Goal: Transaction & Acquisition: Purchase product/service

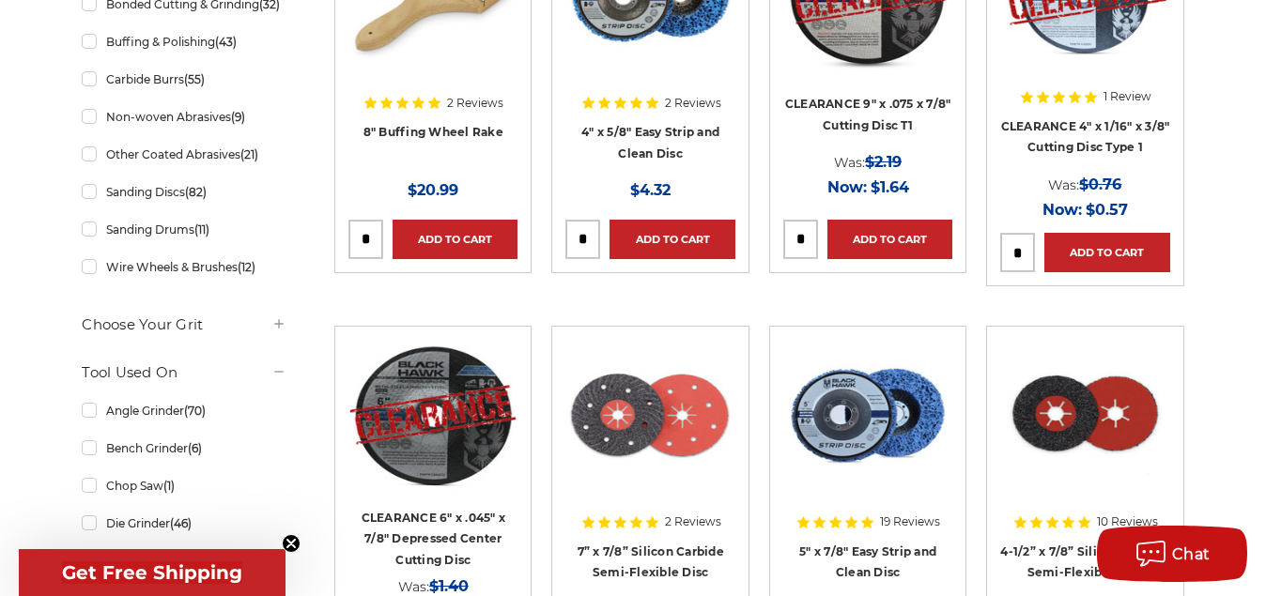
scroll to position [670, 0]
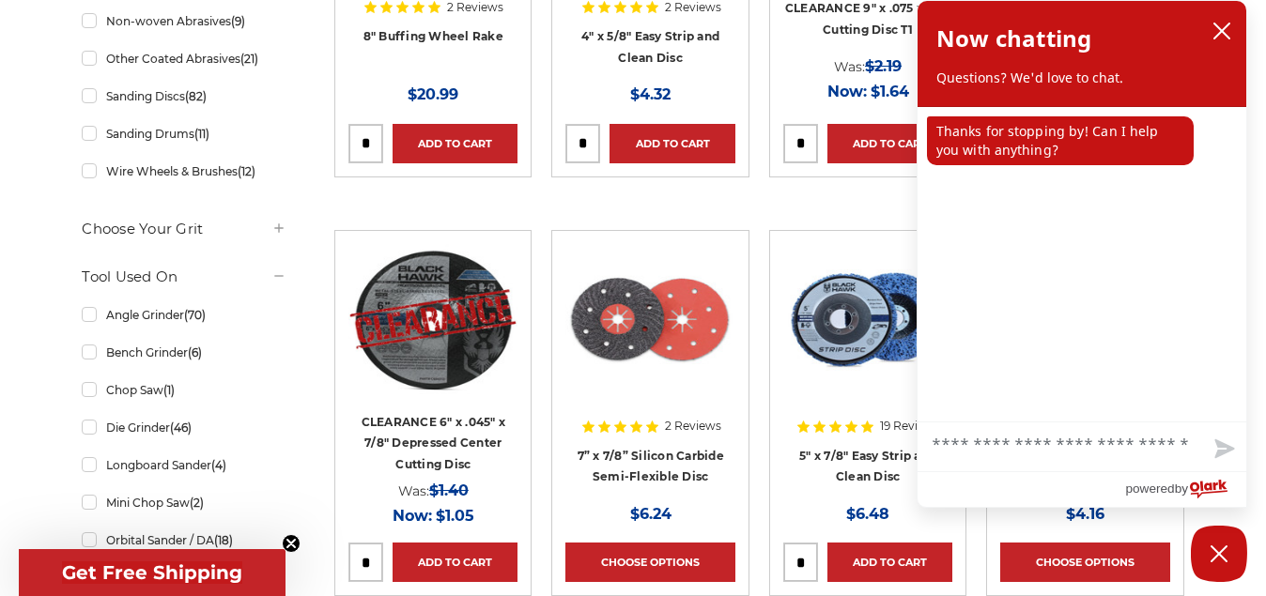
click at [778, 194] on li "CLEARANCE 9" x .075 x 7/8" Cutting Disc T1 MSRP: Was: $2.19 Now: $1.64 Add to C…" at bounding box center [867, 14] width 217 height 406
click at [1221, 35] on icon "close chatbox" at bounding box center [1221, 31] width 19 height 19
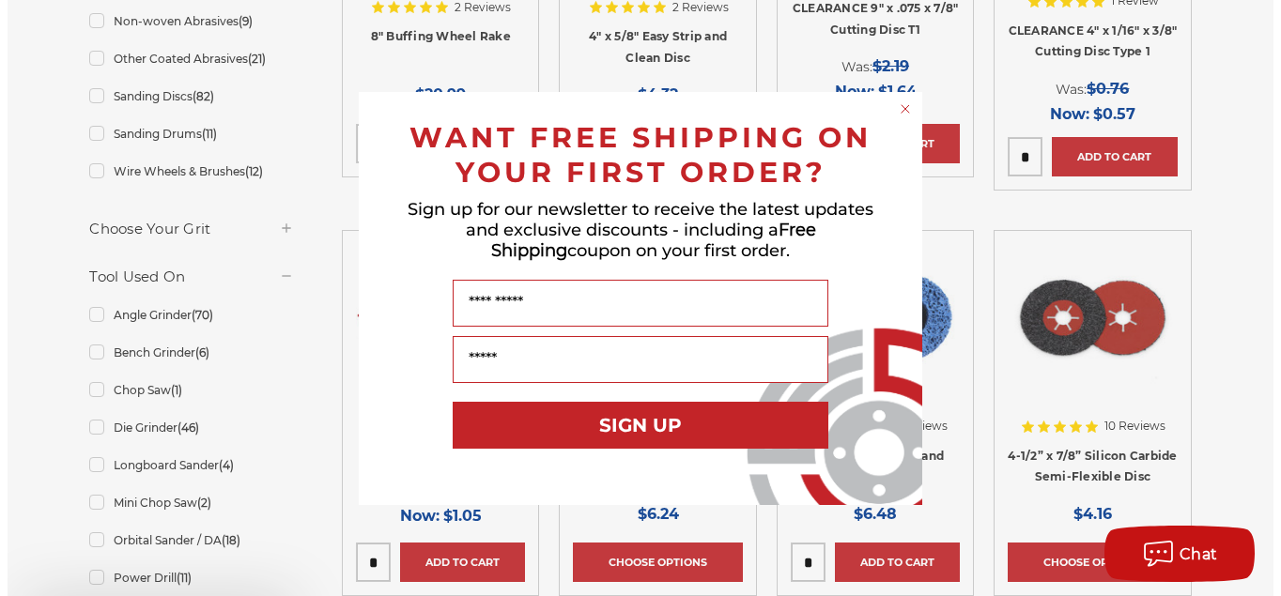
scroll to position [643, 0]
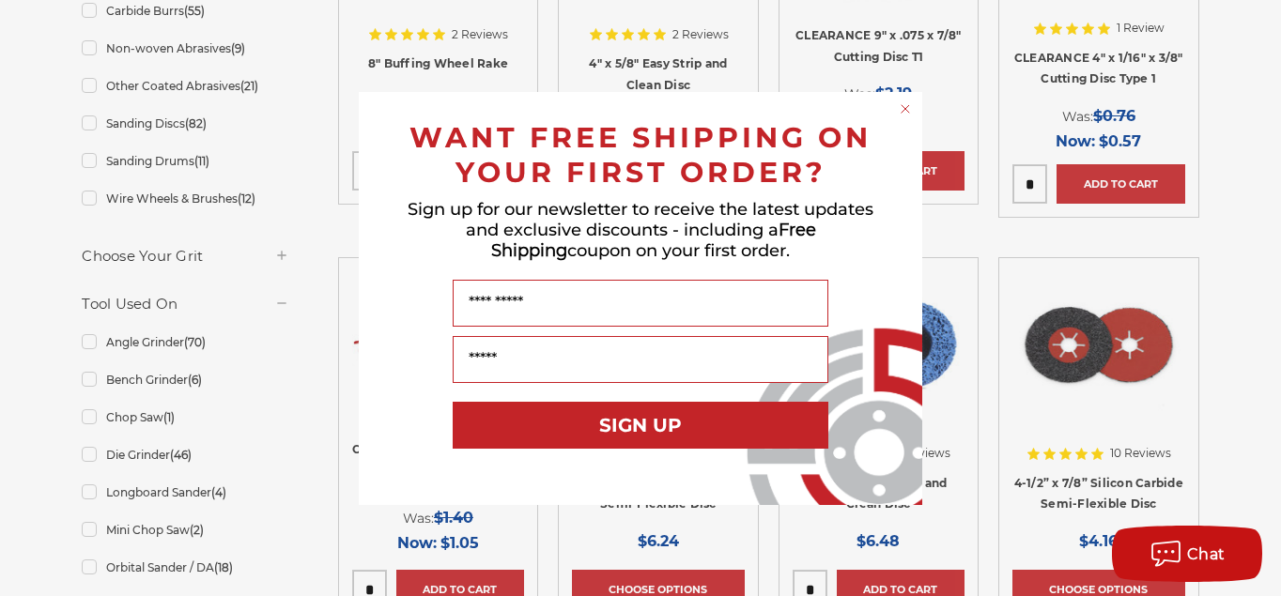
click at [903, 107] on icon "Close dialog" at bounding box center [905, 109] width 8 height 8
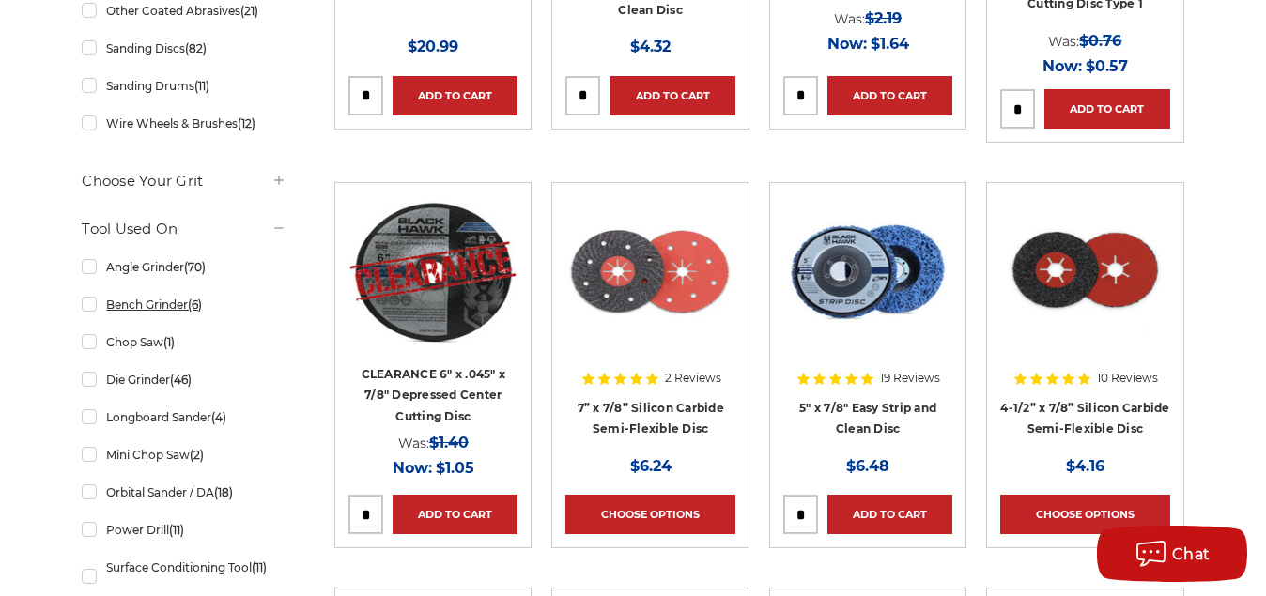
scroll to position [623, 0]
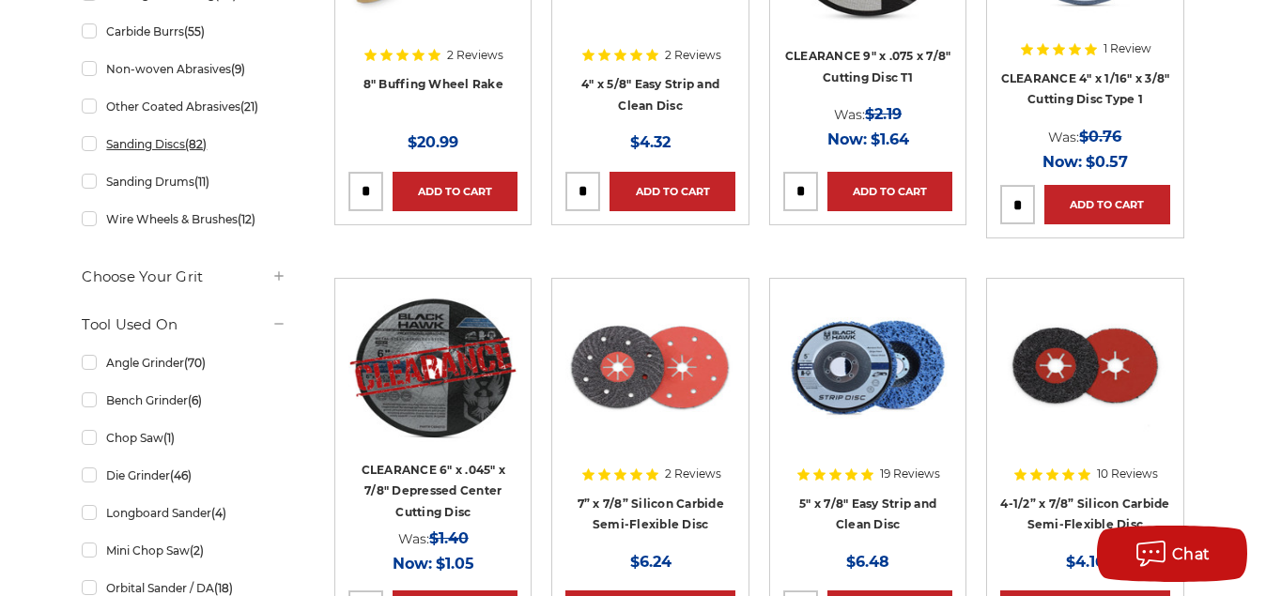
click at [87, 161] on link "Sanding Discs (82)" at bounding box center [184, 144] width 205 height 33
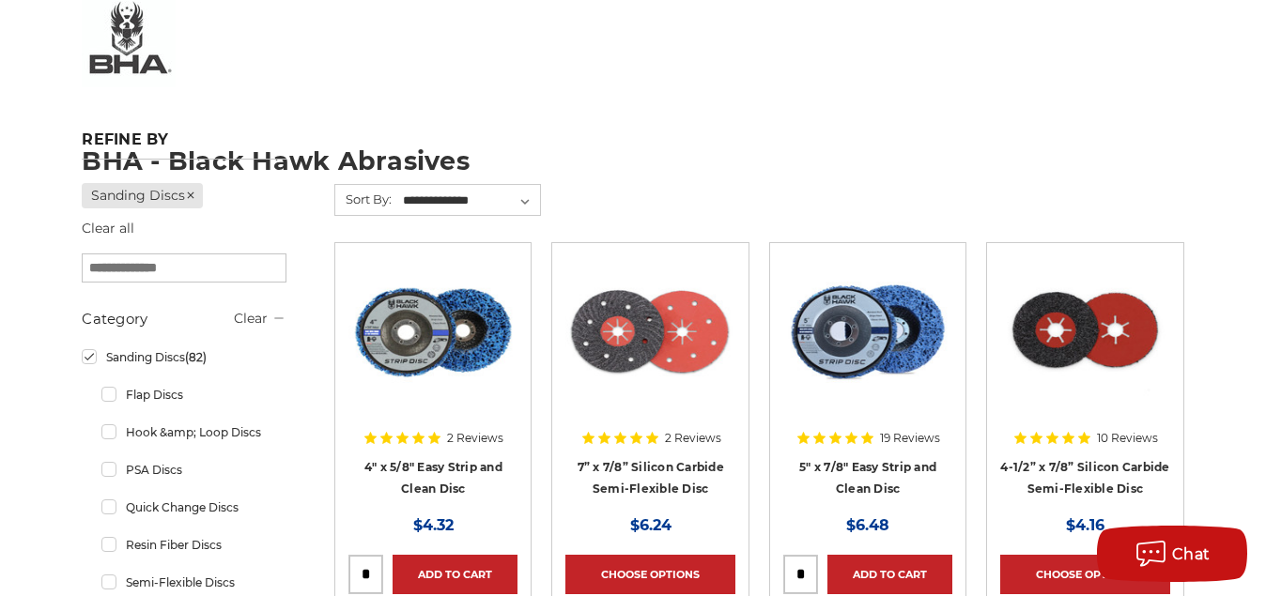
scroll to position [335, 0]
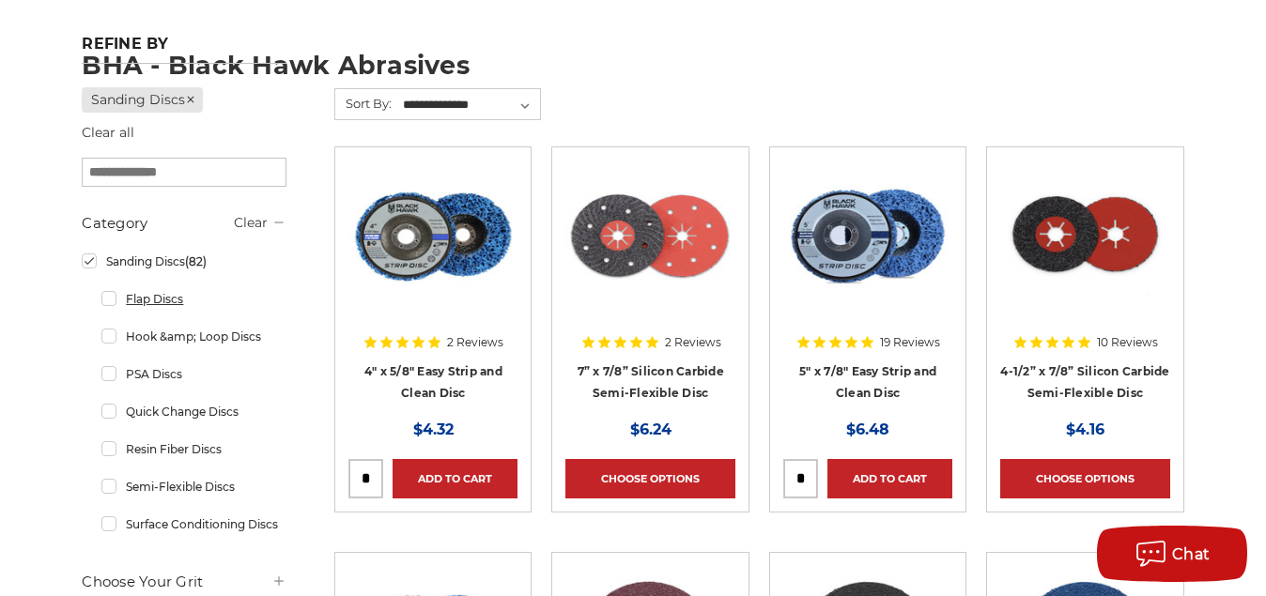
click at [118, 307] on link "Flap Discs" at bounding box center [193, 299] width 185 height 33
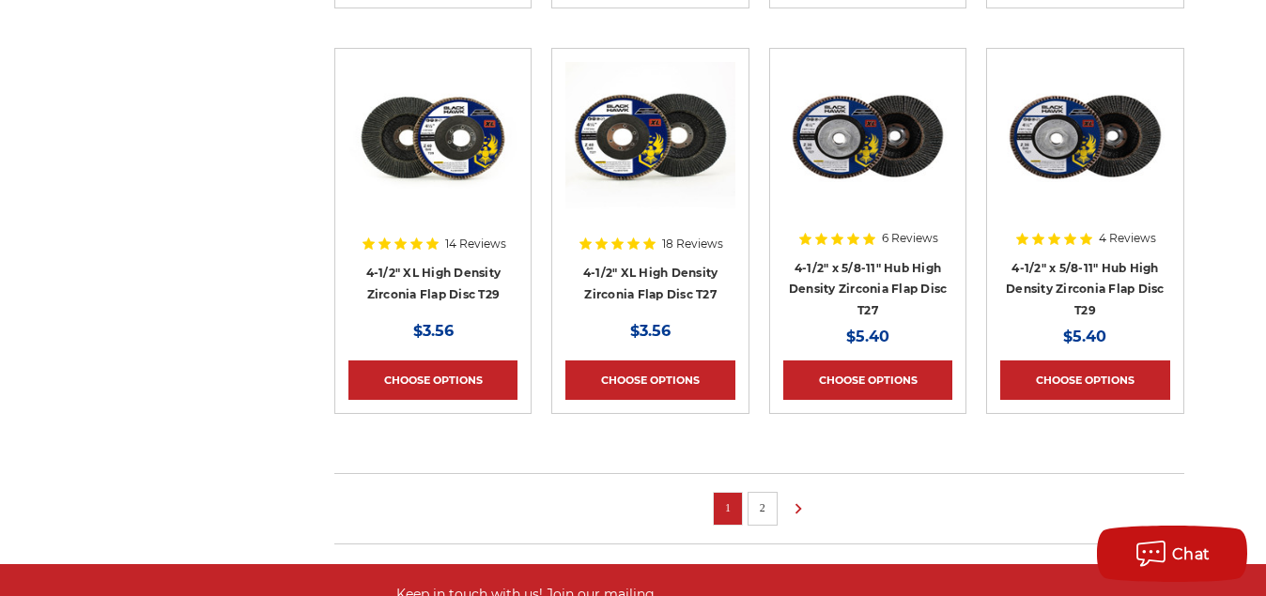
scroll to position [1341, 0]
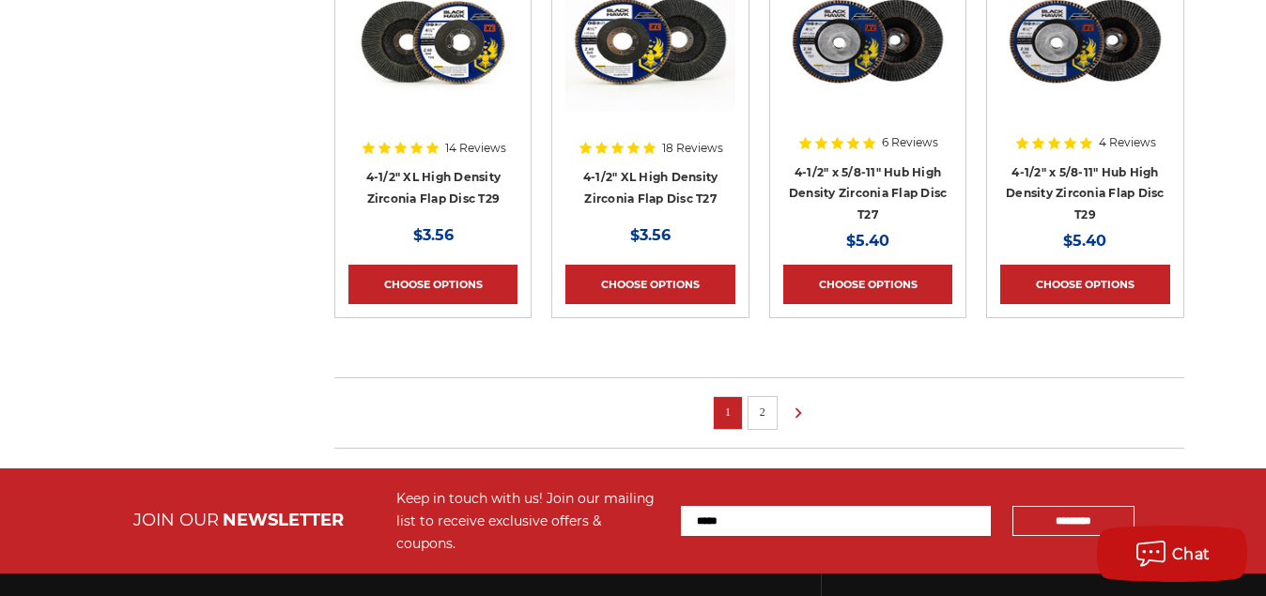
click at [762, 403] on link "2" at bounding box center [762, 412] width 19 height 21
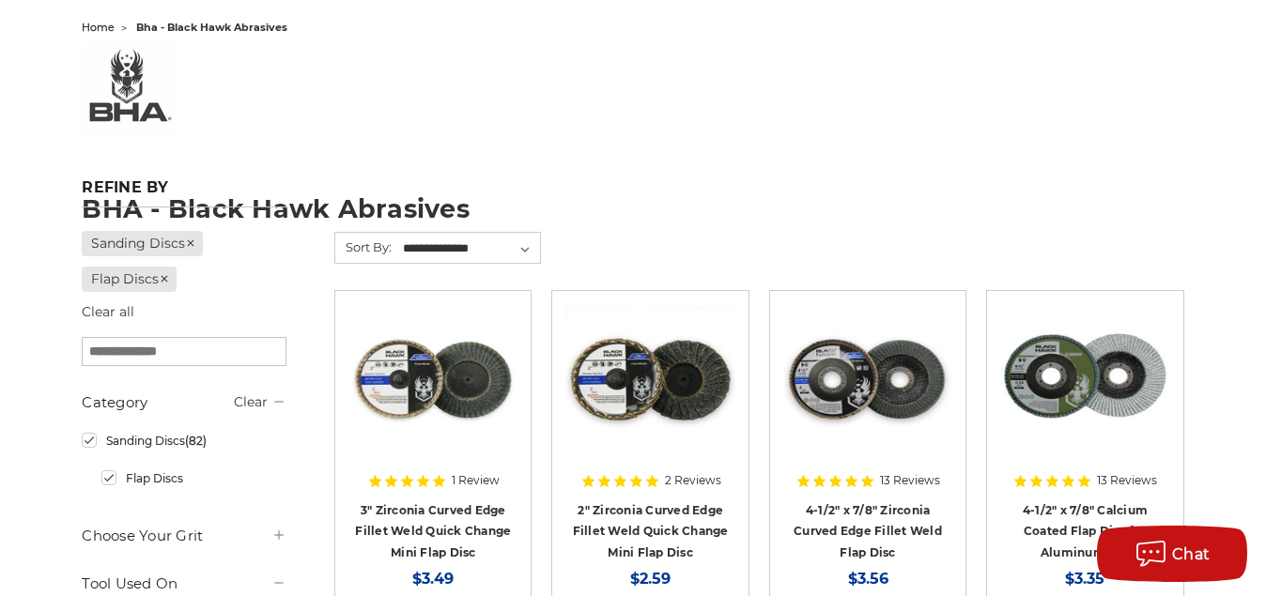
scroll to position [287, 0]
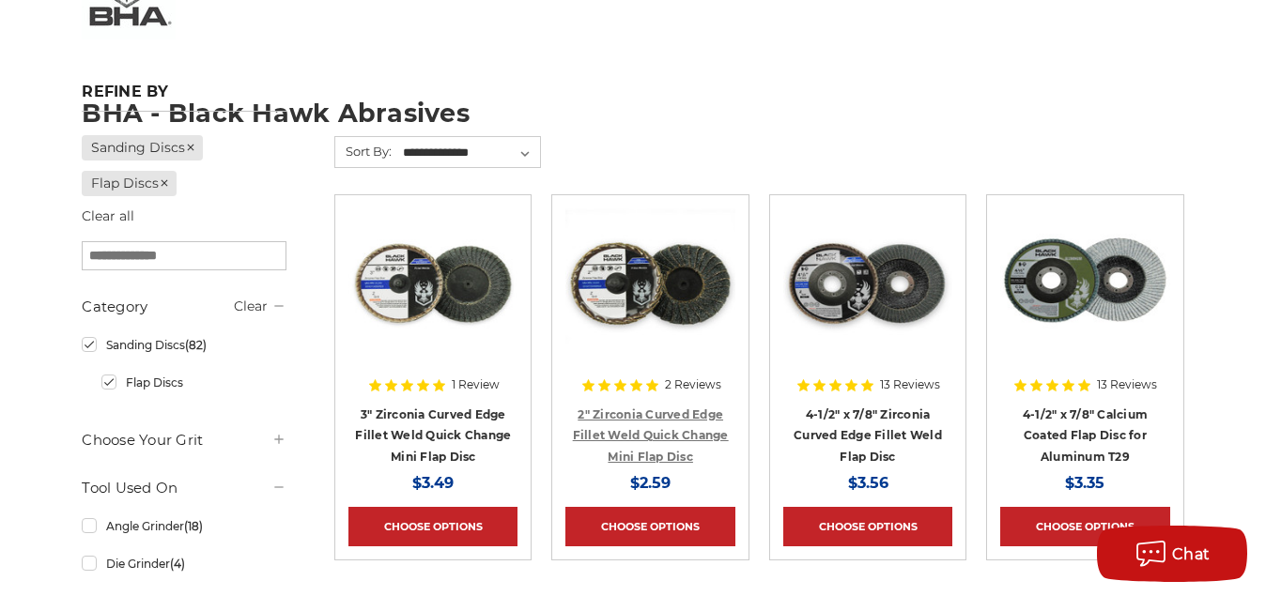
click at [664, 431] on link "2" Zirconia Curved Edge Fillet Weld Quick Change Mini Flap Disc" at bounding box center [651, 436] width 156 height 56
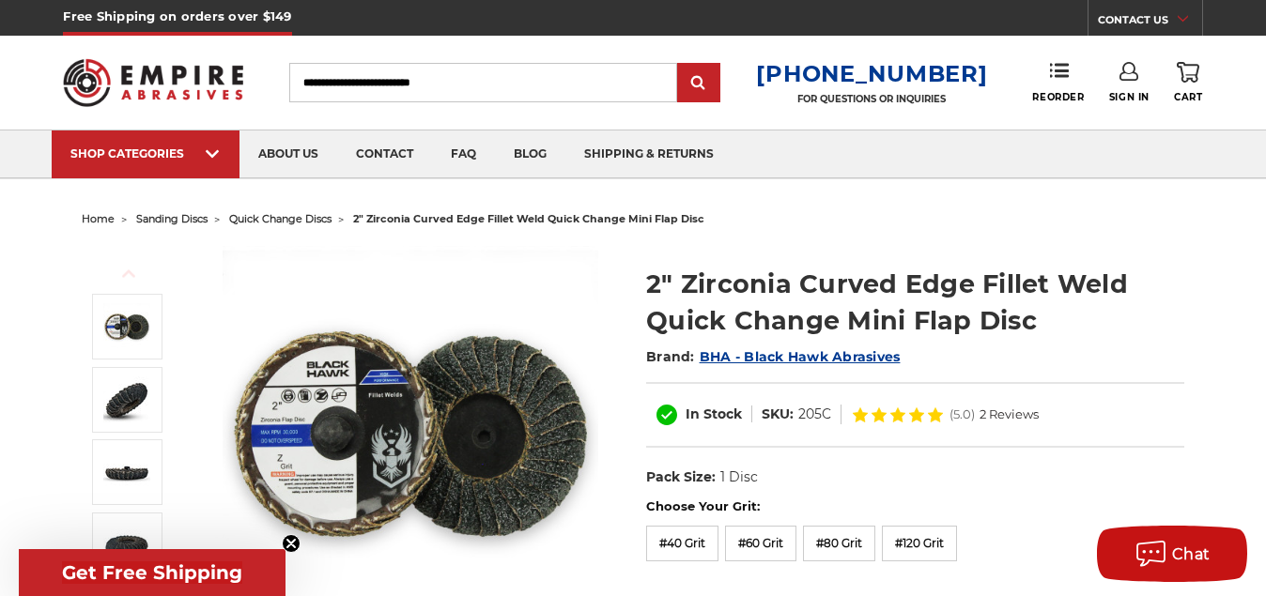
scroll to position [96, 0]
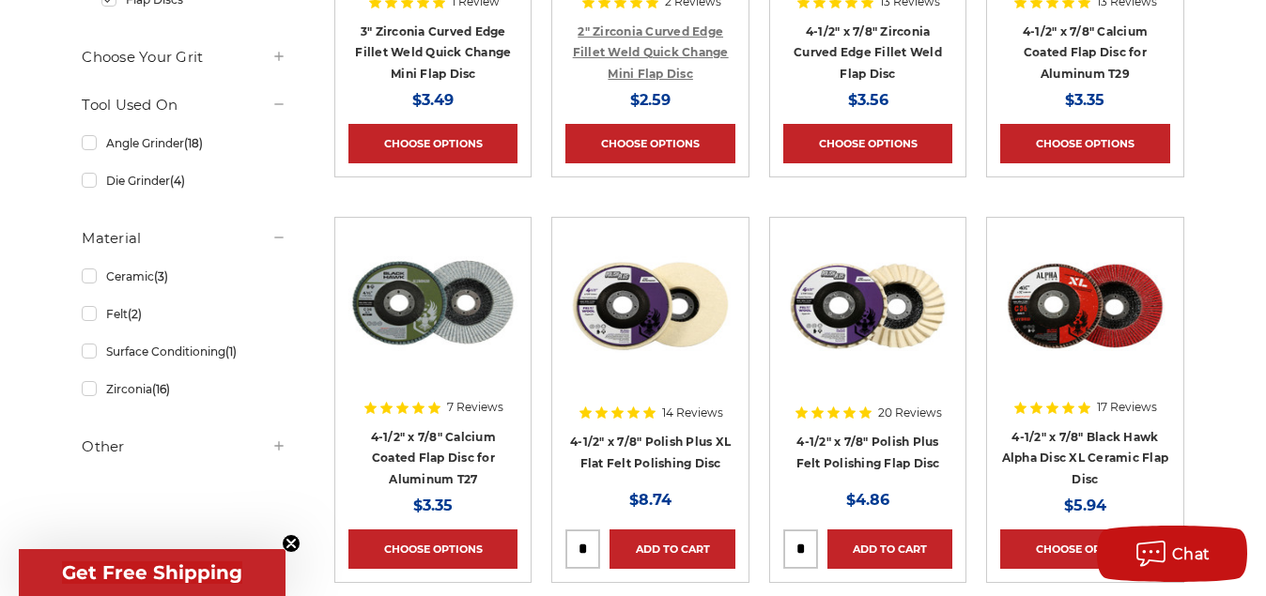
scroll to position [479, 0]
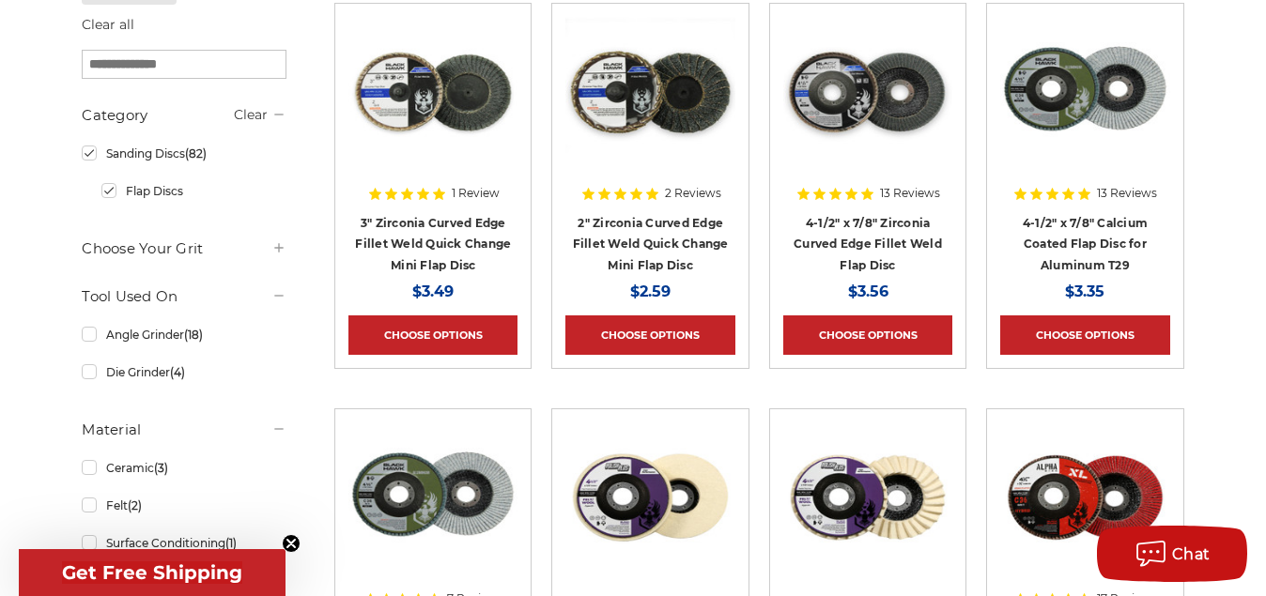
click at [669, 109] on img at bounding box center [649, 92] width 169 height 150
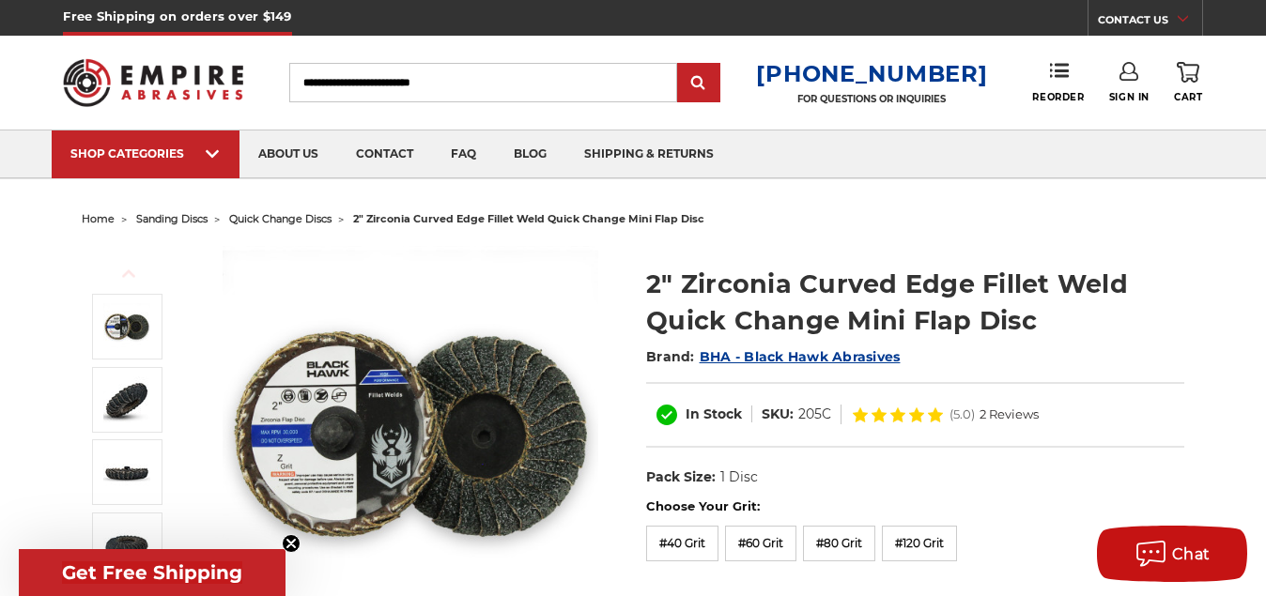
scroll to position [96, 0]
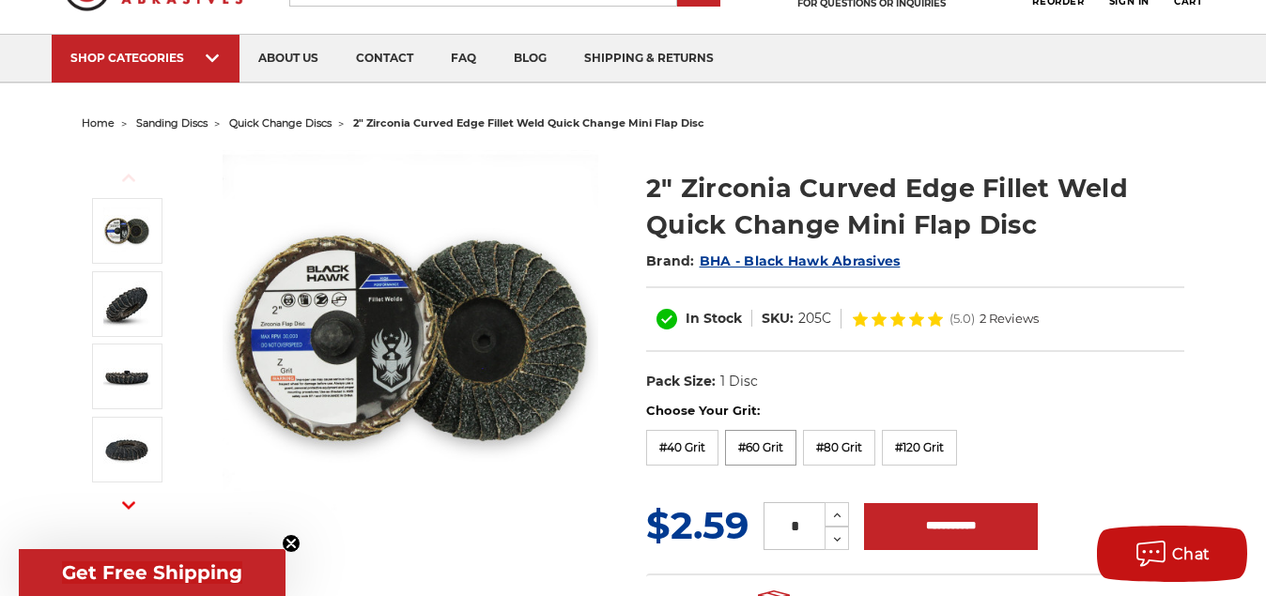
click at [759, 440] on label "#60 Grit" at bounding box center [760, 448] width 71 height 36
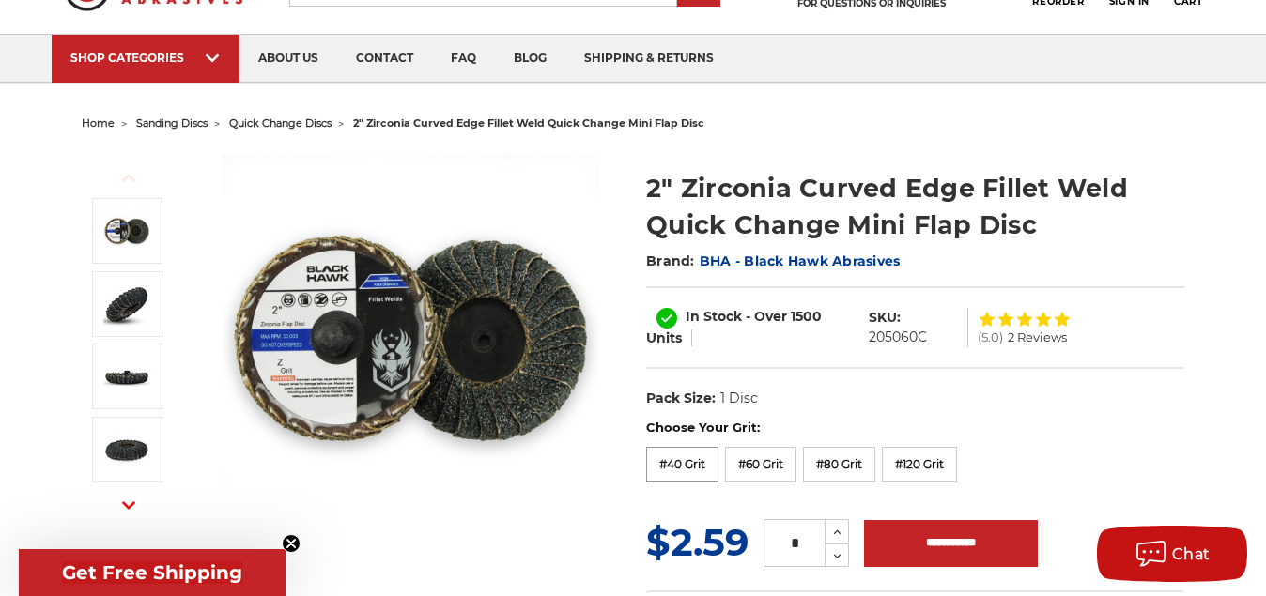
click at [693, 455] on label "#40 Grit" at bounding box center [682, 465] width 72 height 36
click at [864, 456] on label "#80 Grit" at bounding box center [839, 465] width 72 height 36
click at [917, 462] on label "#120 Grit" at bounding box center [919, 465] width 75 height 36
click at [766, 460] on label "#60 Grit" at bounding box center [760, 465] width 71 height 36
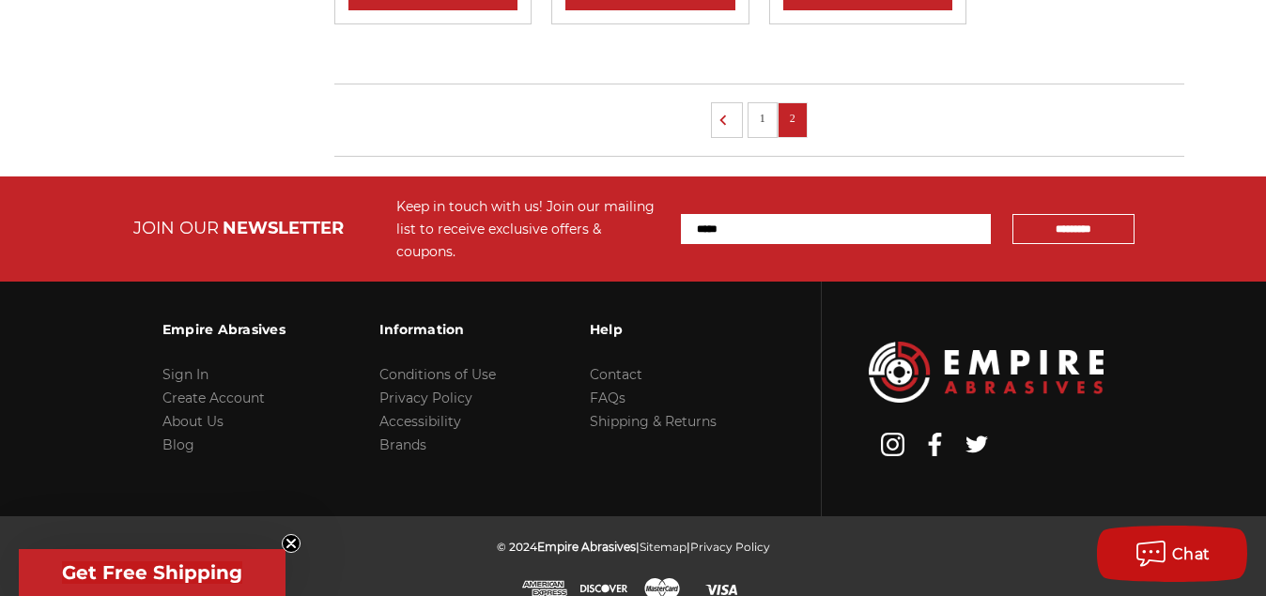
scroll to position [1539, 0]
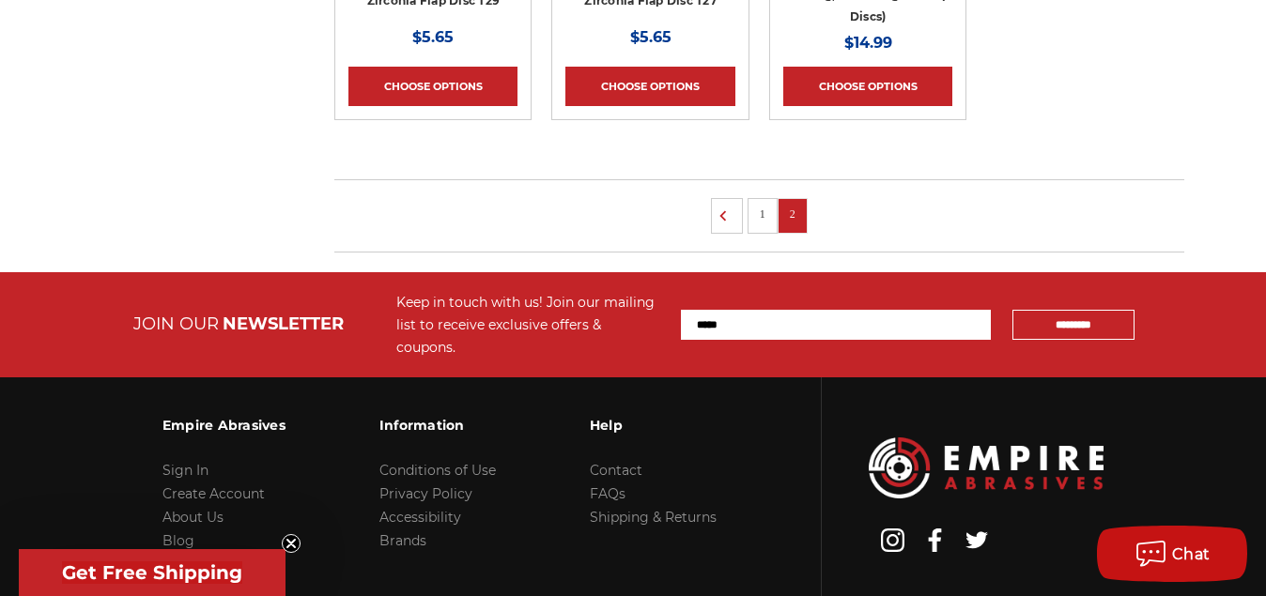
click at [761, 209] on link "1" at bounding box center [762, 214] width 19 height 21
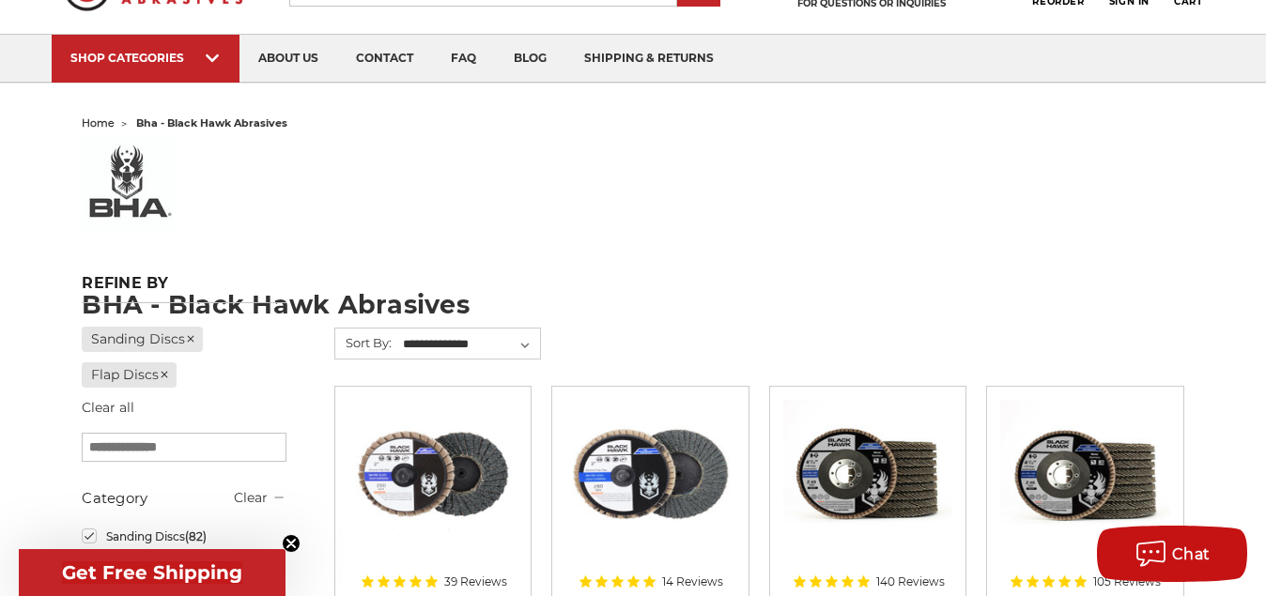
scroll to position [239, 0]
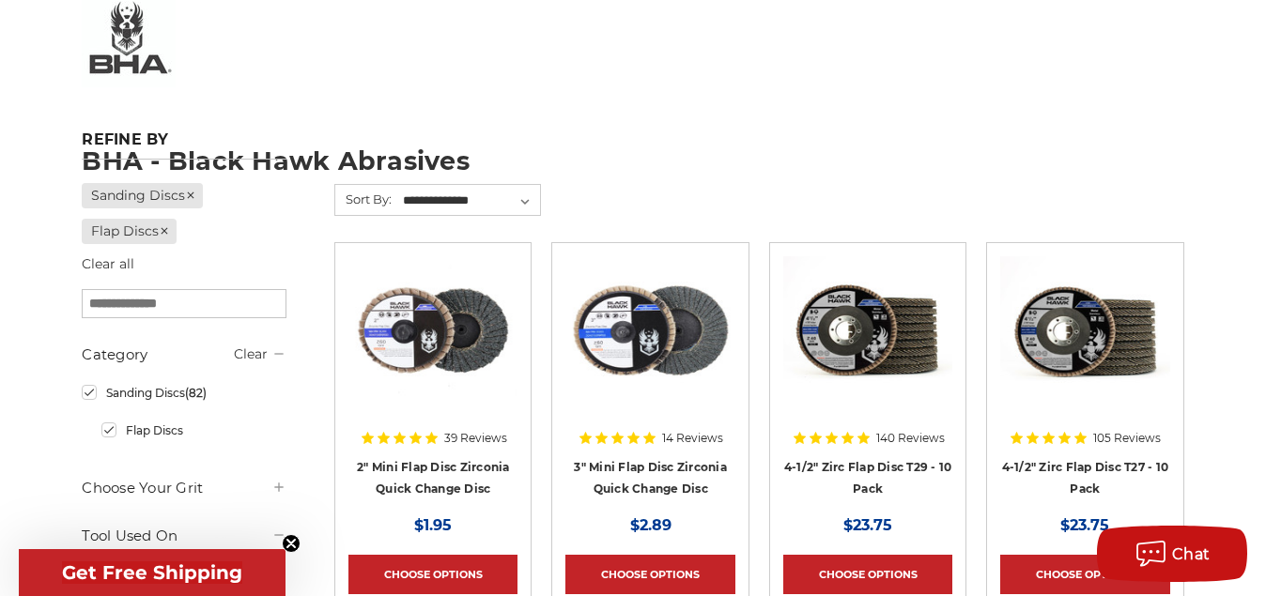
click at [425, 319] on img at bounding box center [432, 331] width 169 height 150
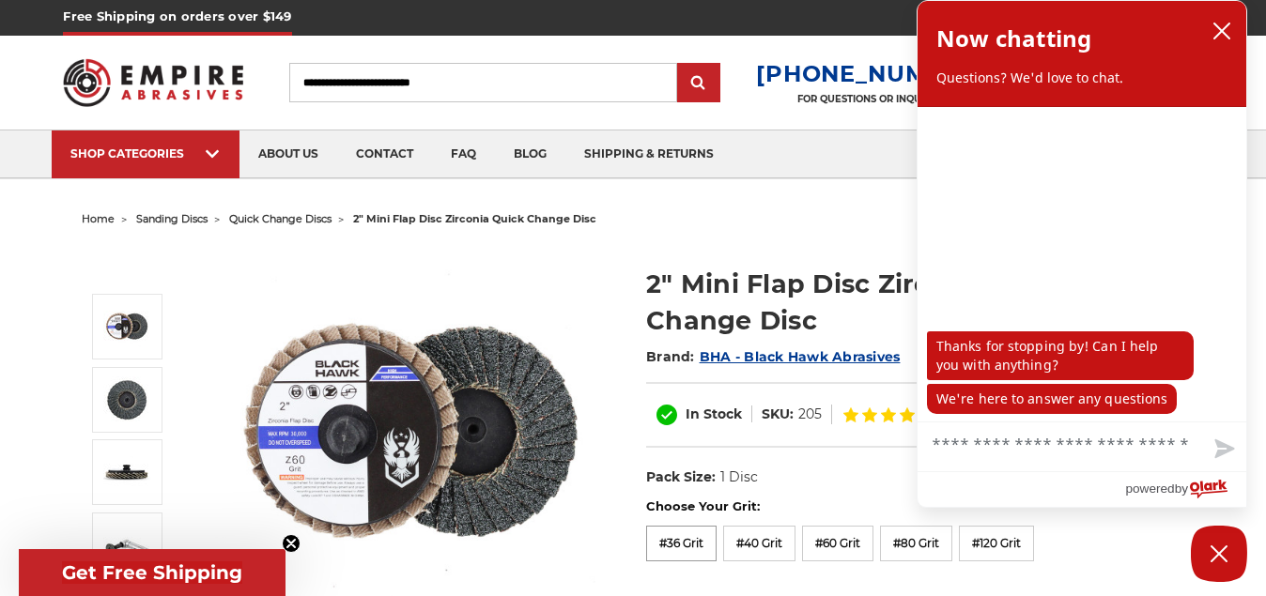
click at [674, 536] on label "#36 Grit" at bounding box center [681, 544] width 70 height 36
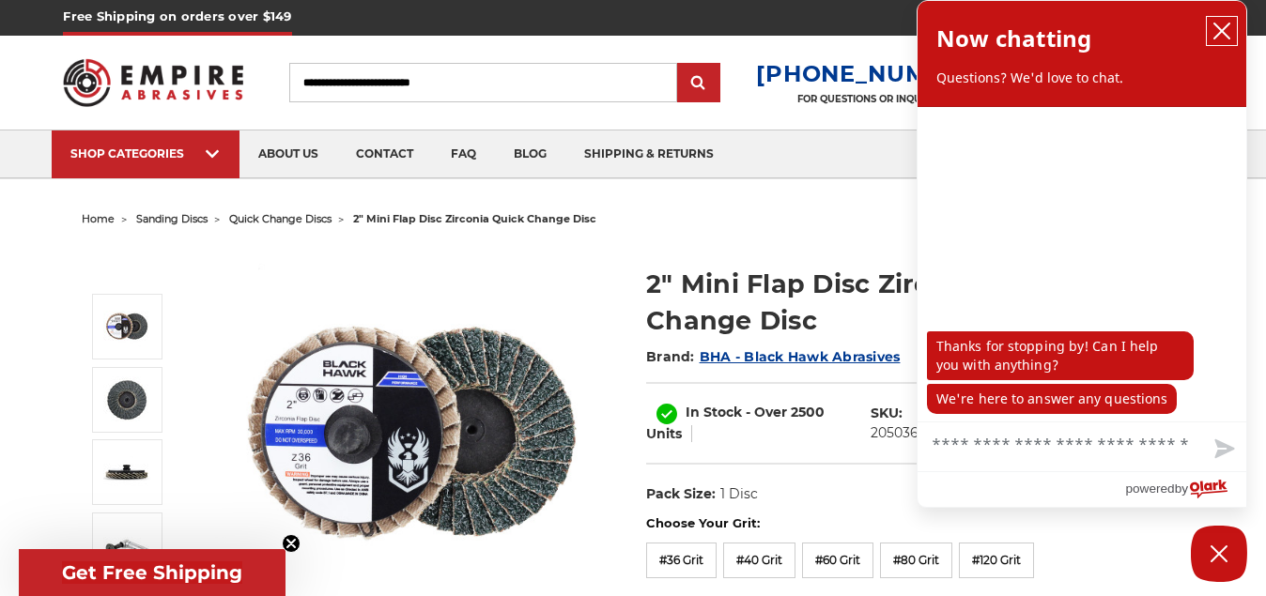
click at [1224, 34] on icon "close chatbox" at bounding box center [1221, 30] width 15 height 15
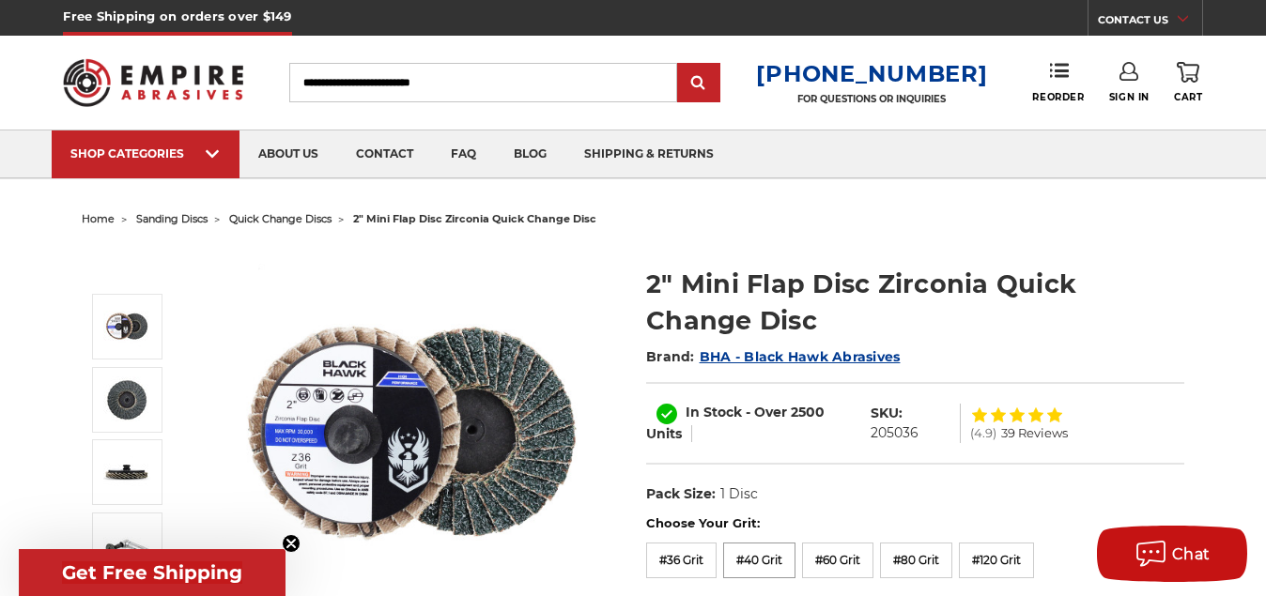
click at [765, 554] on label "#40 Grit" at bounding box center [759, 561] width 72 height 36
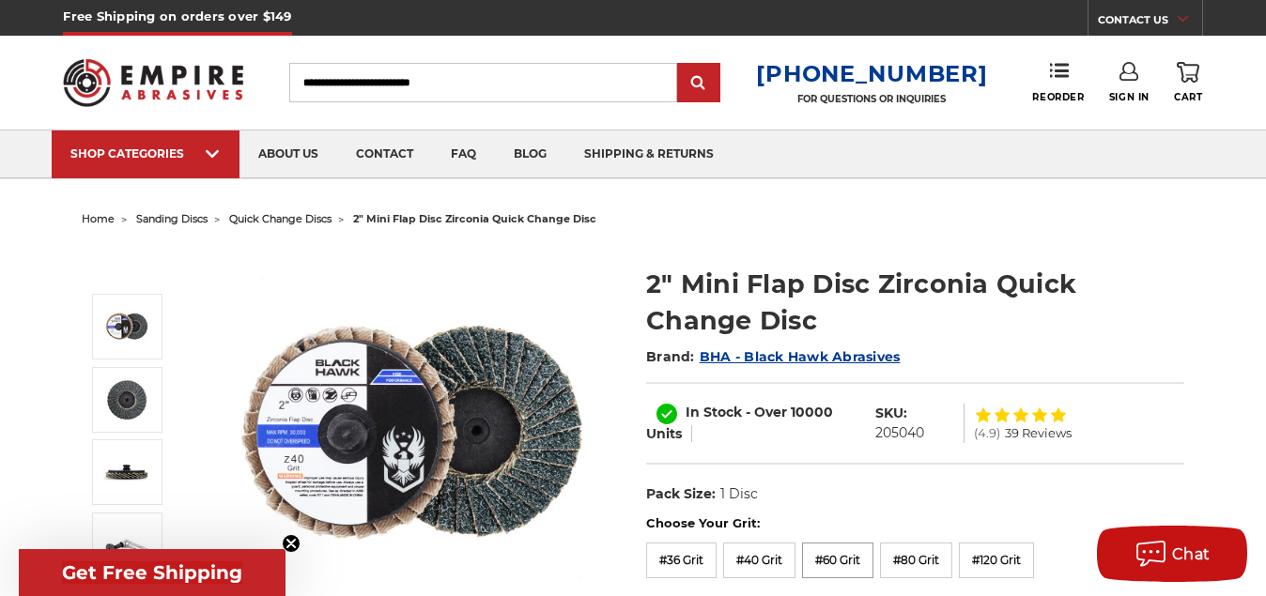
click at [849, 546] on label "#60 Grit" at bounding box center [837, 561] width 71 height 36
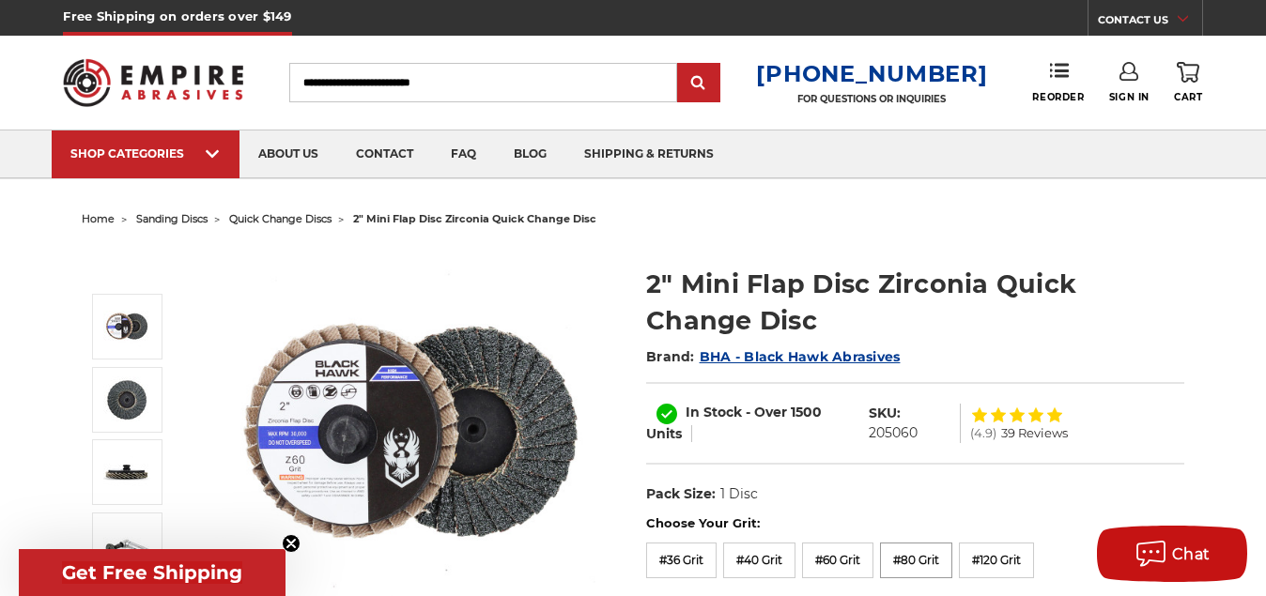
click at [939, 549] on label "#80 Grit" at bounding box center [916, 561] width 72 height 36
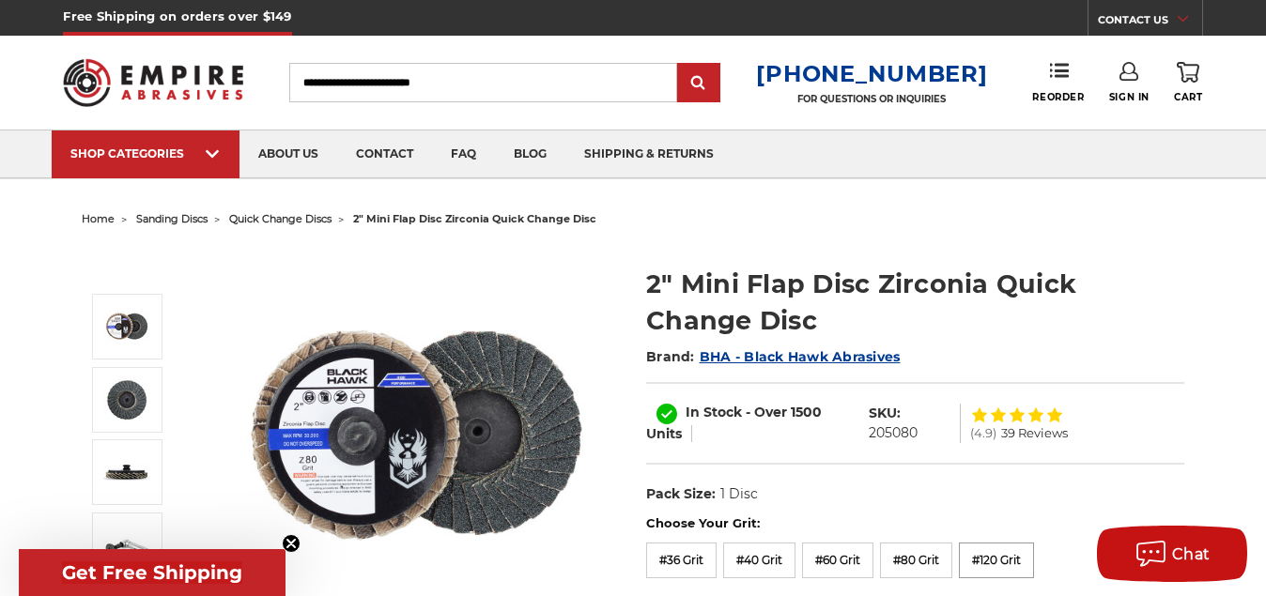
click at [1028, 562] on label "#120 Grit" at bounding box center [996, 561] width 75 height 36
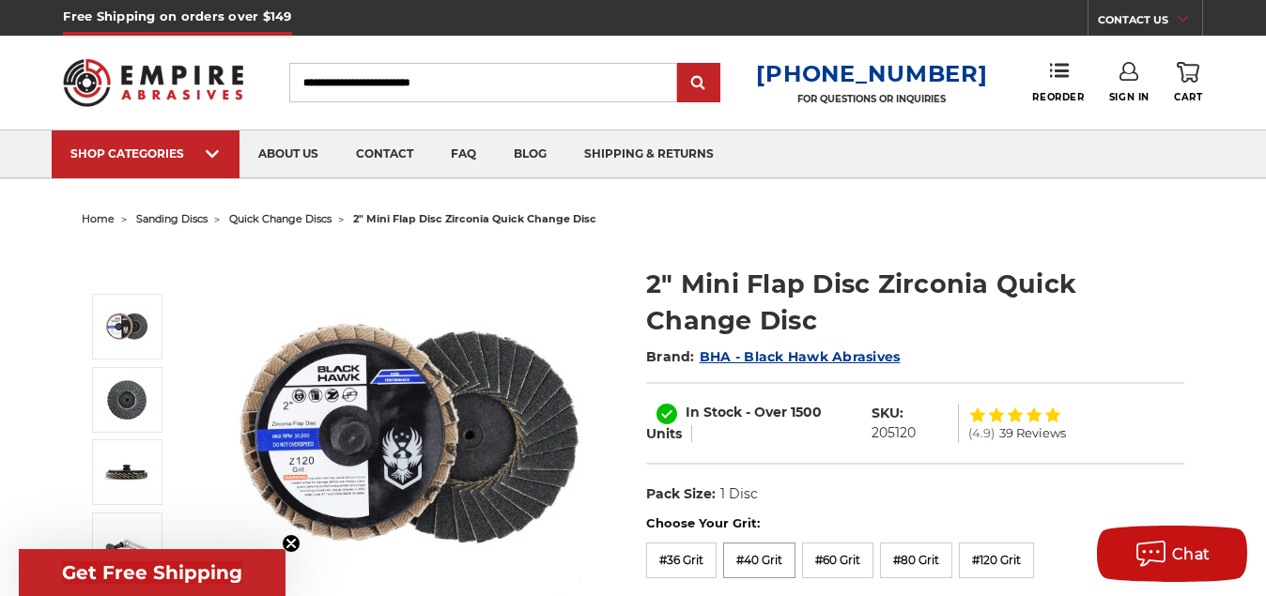
click at [760, 562] on label "#40 Grit" at bounding box center [759, 561] width 72 height 36
